Goal: Find contact information: Find contact information

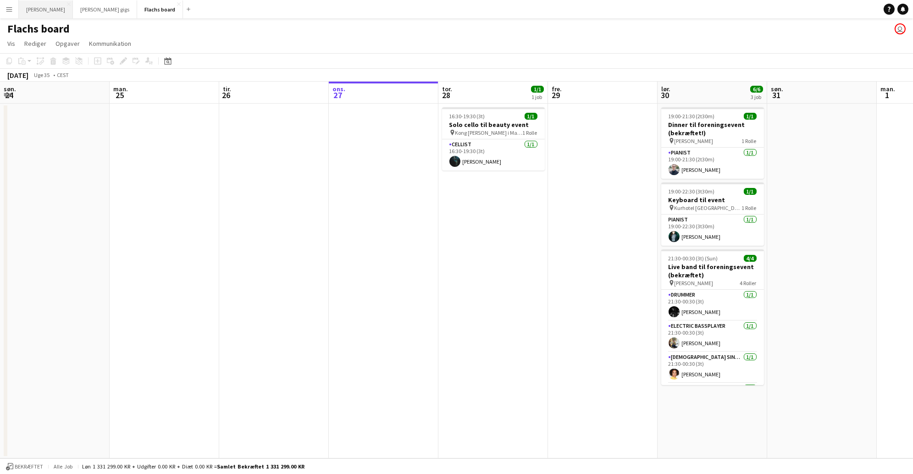
scroll to position [0, 219]
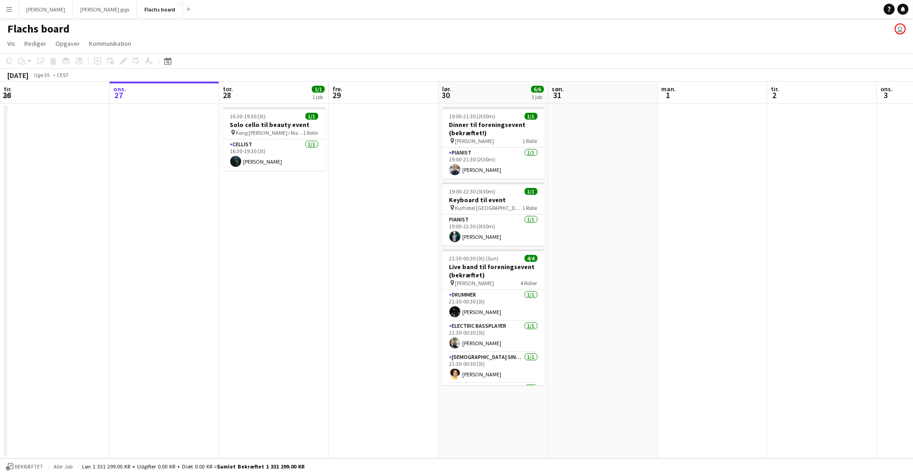
click at [12, 7] on app-icon "Menu" at bounding box center [9, 9] width 7 height 7
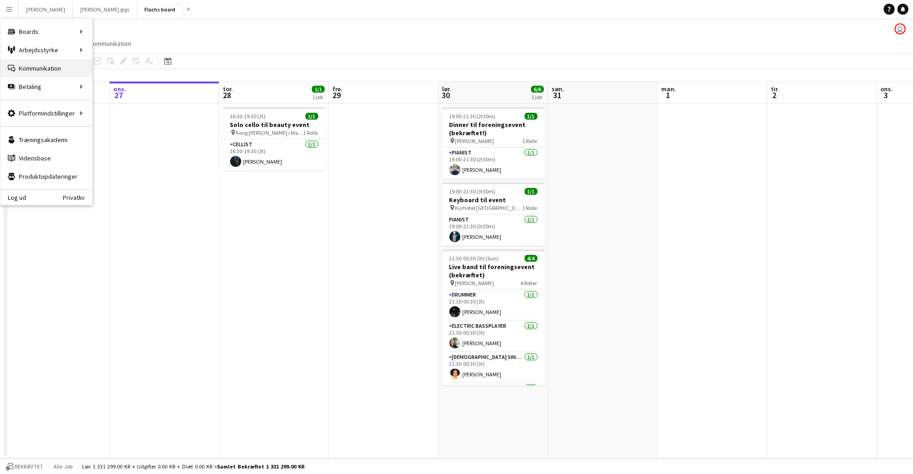
click at [36, 63] on link "Kommunikation Kommunikation" at bounding box center [46, 68] width 92 height 18
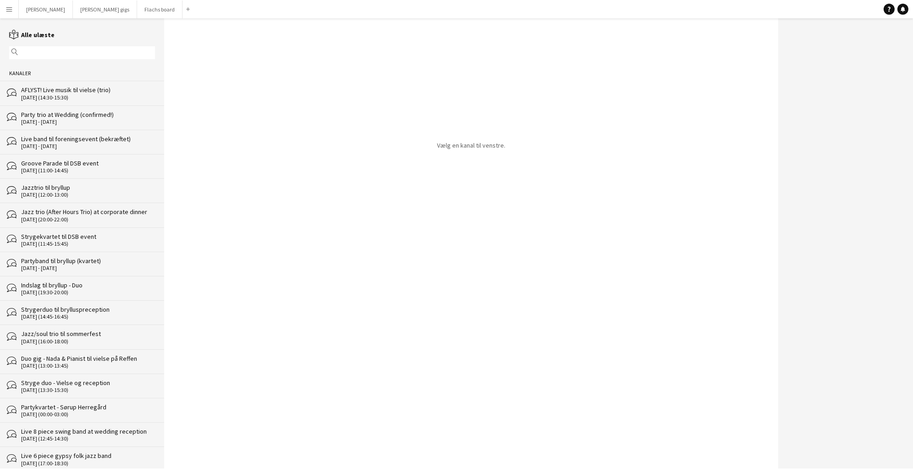
click at [44, 90] on div "AFLYST! Live musik til vielse (trio)" at bounding box center [88, 90] width 134 height 8
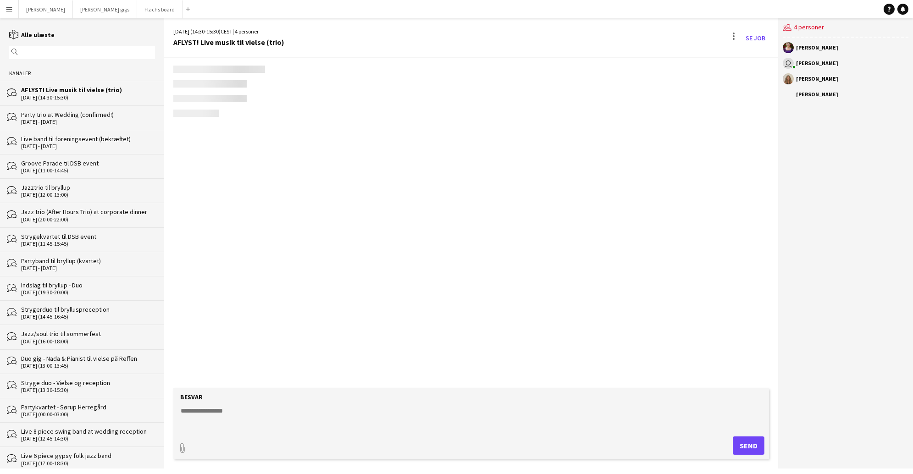
scroll to position [1572, 0]
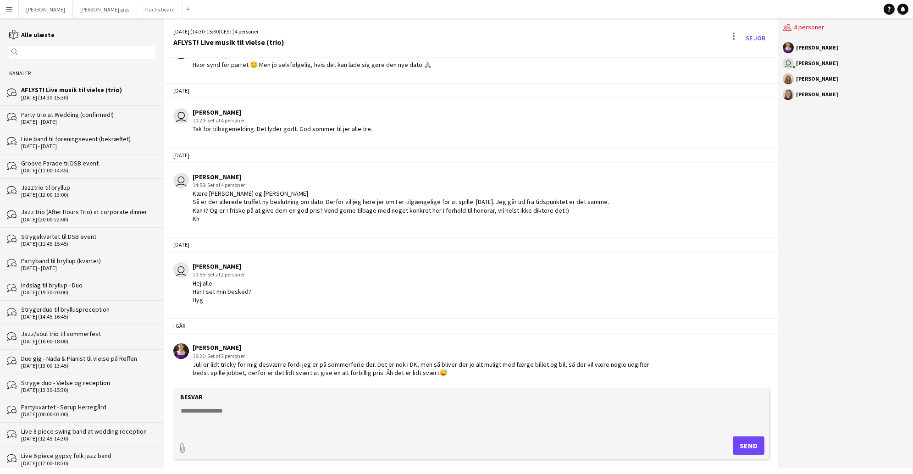
click at [483, 420] on textarea at bounding box center [473, 418] width 586 height 24
click at [137, 14] on button "Flachs board Luk" at bounding box center [159, 9] width 45 height 18
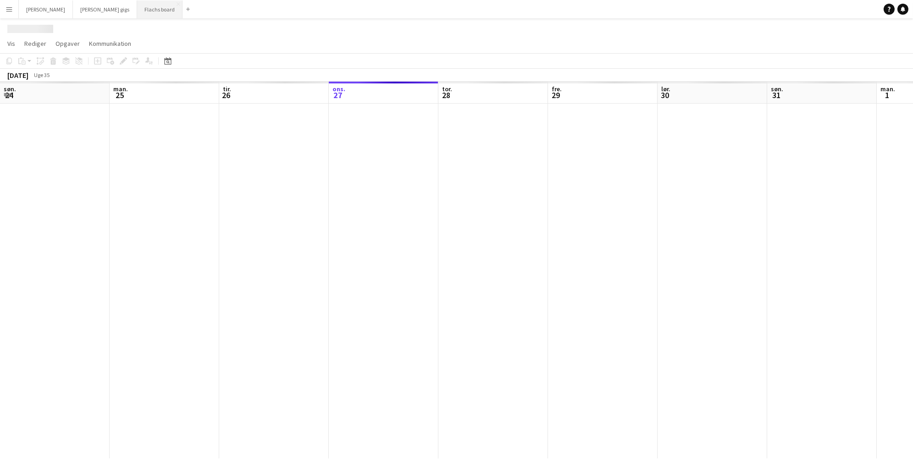
scroll to position [0, 219]
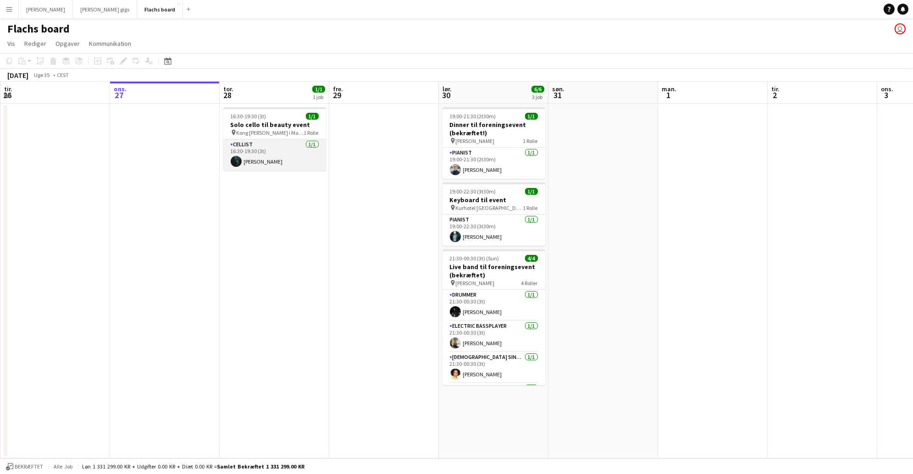
click at [256, 159] on app-card-role "Cellist [DATE] 16:30-19:30 (3t) [PERSON_NAME]" at bounding box center [274, 154] width 103 height 31
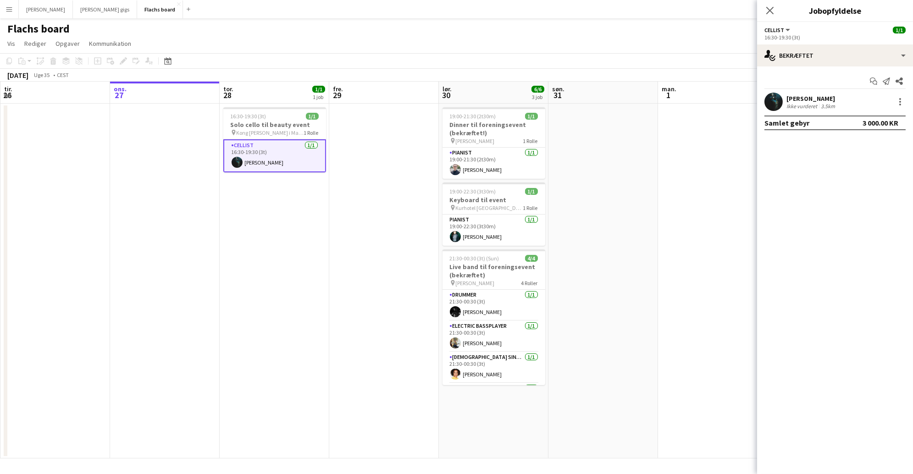
click at [775, 103] on app-user-avatar at bounding box center [773, 102] width 18 height 18
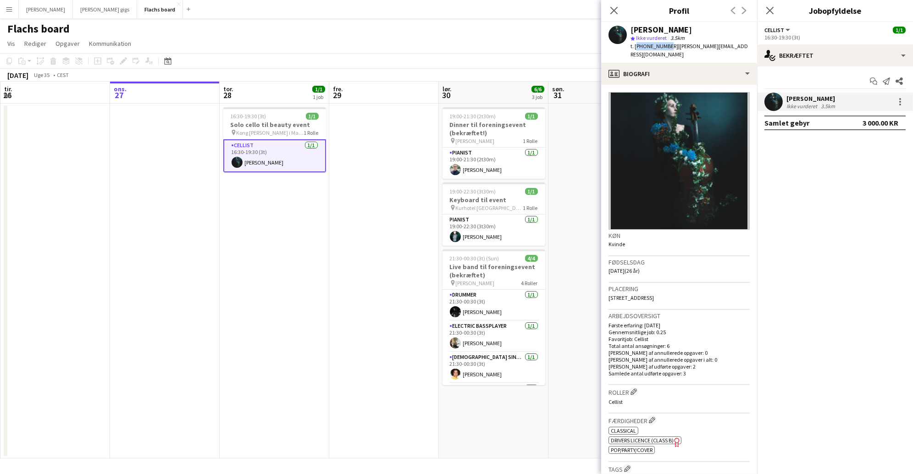
drag, startPoint x: 664, startPoint y: 47, endPoint x: 634, endPoint y: 47, distance: 29.8
click at [634, 47] on span "t. [PHONE_NUMBER]" at bounding box center [654, 46] width 48 height 7
copy span "[PHONE_NUMBER]"
click at [137, 10] on button "Flachs board Luk" at bounding box center [160, 9] width 46 height 18
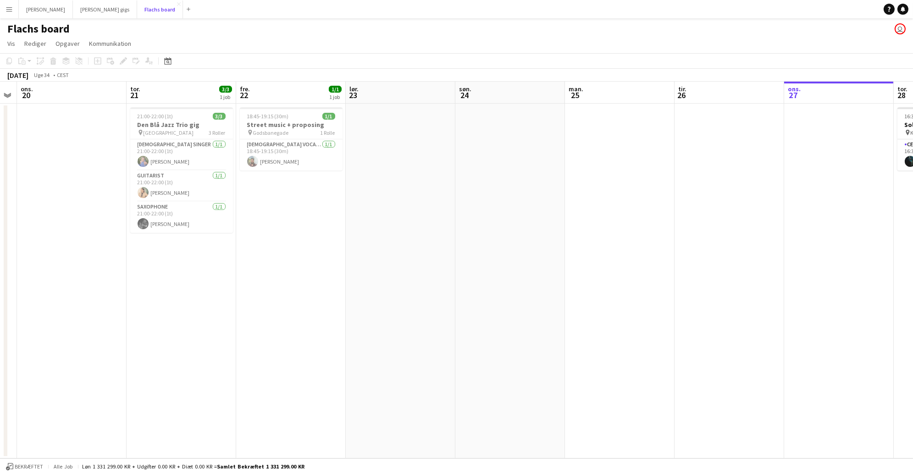
scroll to position [0, 201]
